Goal: Check status

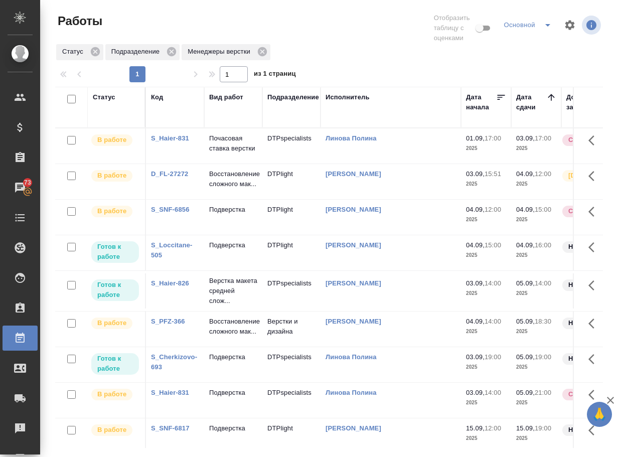
click at [172, 325] on link "S_PFZ-366" at bounding box center [168, 321] width 34 height 8
click at [159, 259] on link "S_Loccitane-505" at bounding box center [172, 250] width 42 height 18
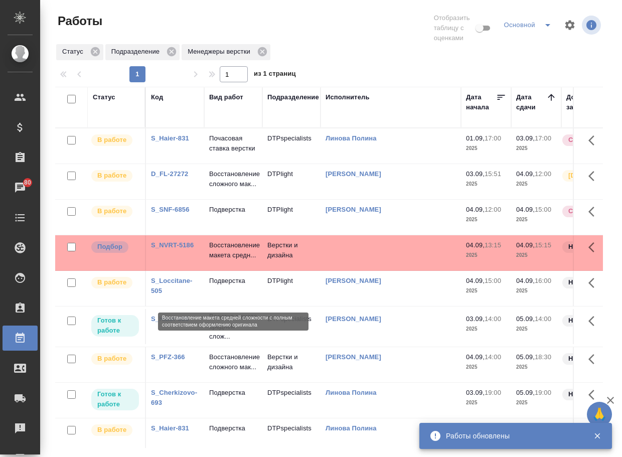
click at [226, 260] on p "Восстановление макета средн..." at bounding box center [233, 250] width 48 height 20
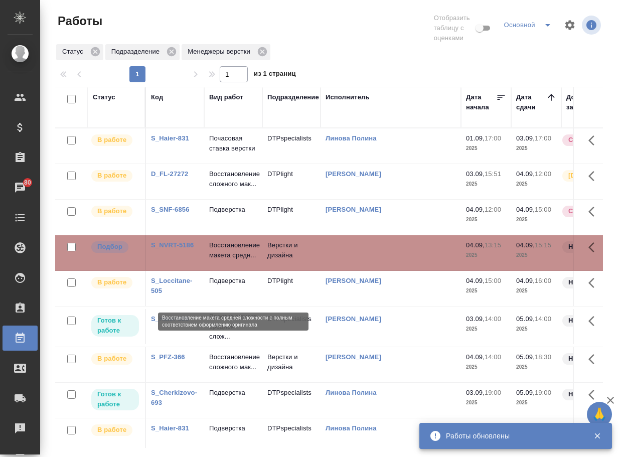
click at [226, 260] on p "Восстановление макета средн..." at bounding box center [233, 250] width 48 height 20
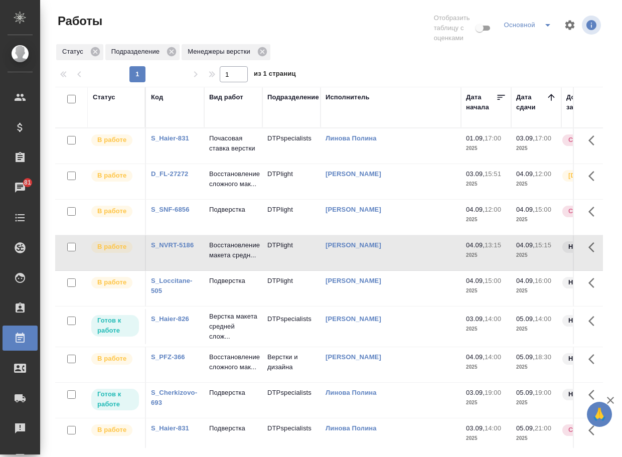
click at [175, 250] on div "S_NVRT-5186" at bounding box center [175, 245] width 48 height 10
click at [180, 249] on link "S_NVRT-5186" at bounding box center [172, 245] width 43 height 8
